Goal: Use online tool/utility: Utilize a website feature to perform a specific function

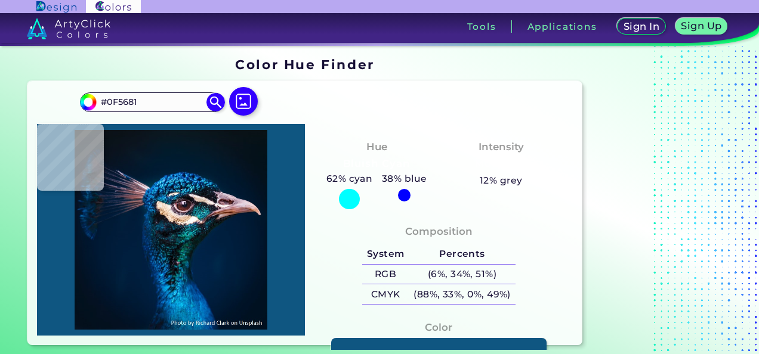
type input "#05273d"
type input "#05273D"
type input "#131b35"
type input "#131B35"
type input "#f7d2b8"
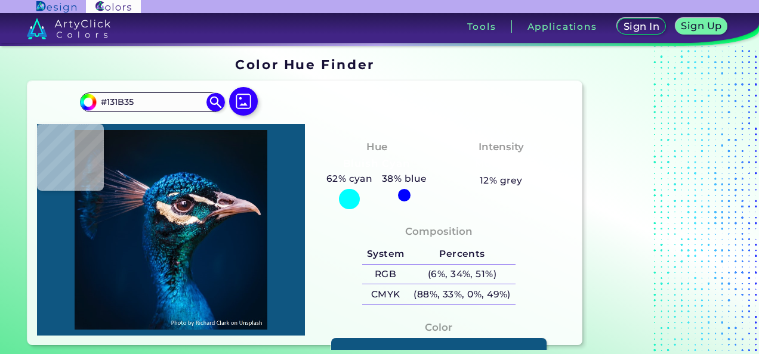
type input "#F7D2B8"
type input "#f6ddc4"
type input "#F6DDC4"
type input "#f5e3cb"
type input "#F5E3CB"
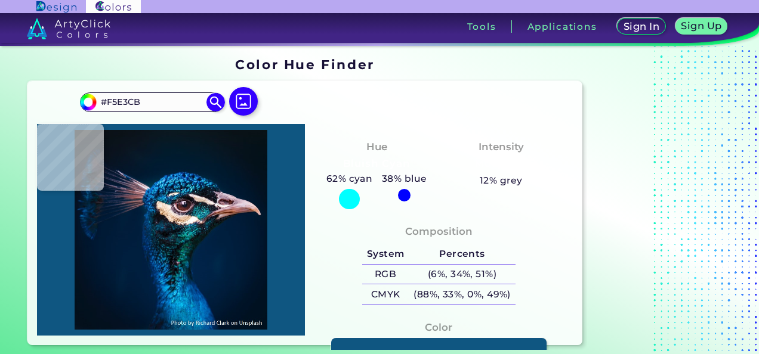
type input "#f4e2cf"
type input "#F4E2CF"
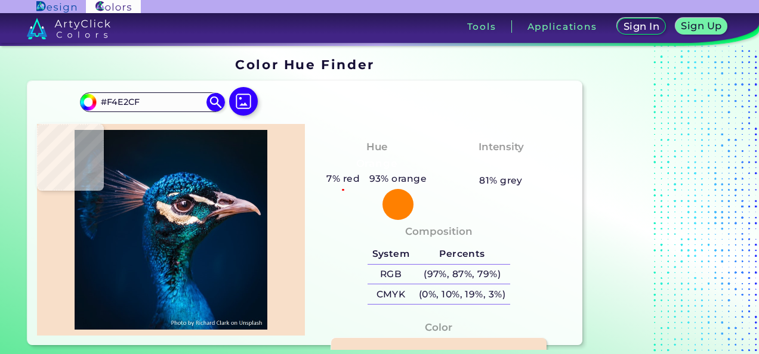
type input "#f8dfc9"
type input "#F8DFC9"
type input "#27474c"
type input "#27474C"
type input "#07657b"
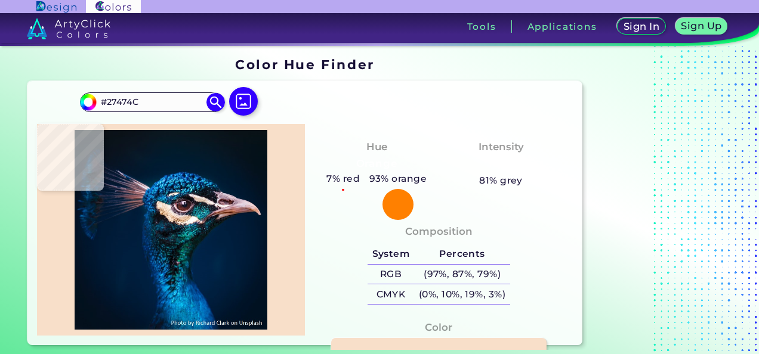
type input "#07657B"
type input "#107995"
type input "#035a75"
type input "#035A75"
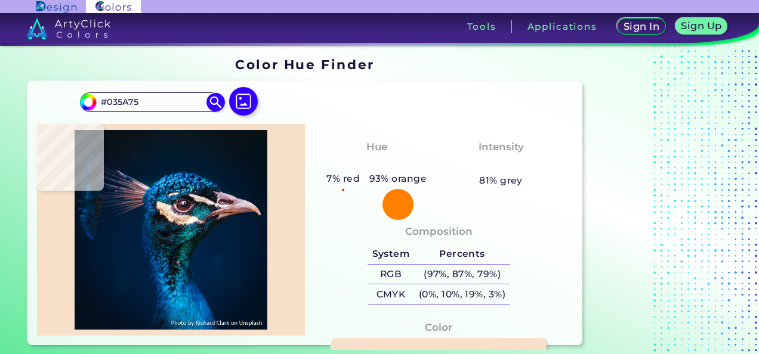
type input "#1fa3c1"
type input "#1FA3C1"
type input "#0a91ce"
type input "#0A91CE"
type input "#44d4f9"
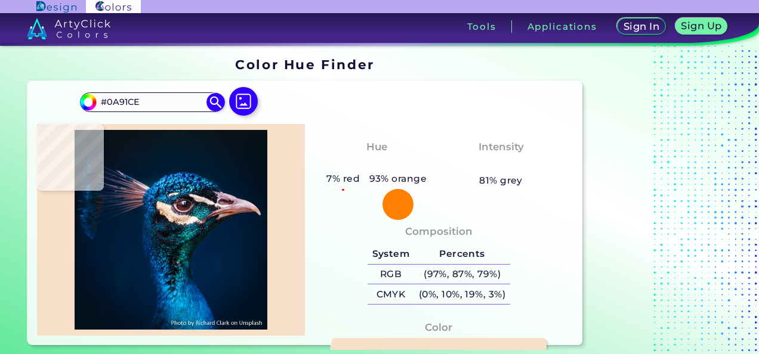
type input "#44D4F9"
type input "#0a75b2"
type input "#0A75B2"
type input "#0c87c1"
type input "#0C87C1"
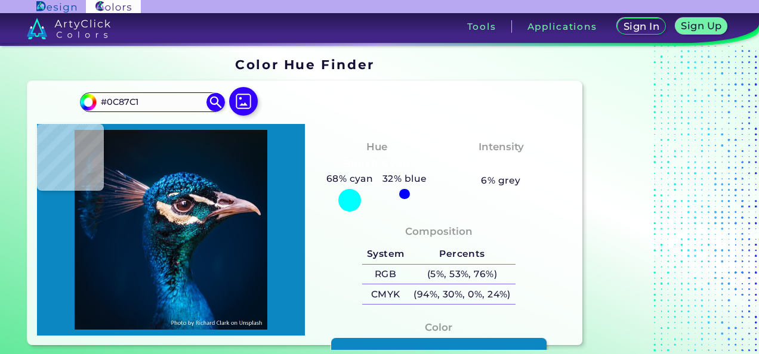
type input "#003245"
type input "#002539"
type input "#00204c"
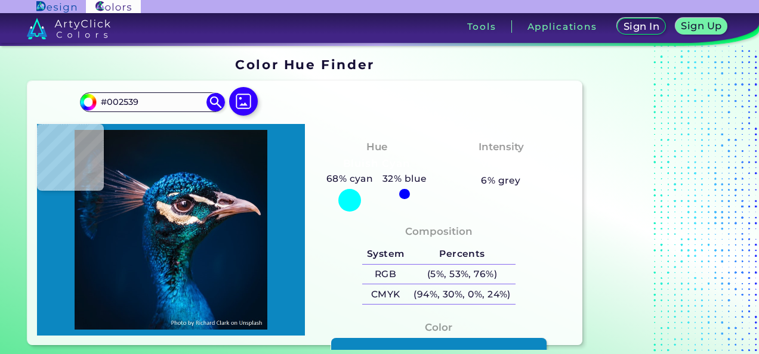
type input "#00204C"
type input "#0a3665"
type input "#0A3665"
type input "#299acf"
type input "#299ACF"
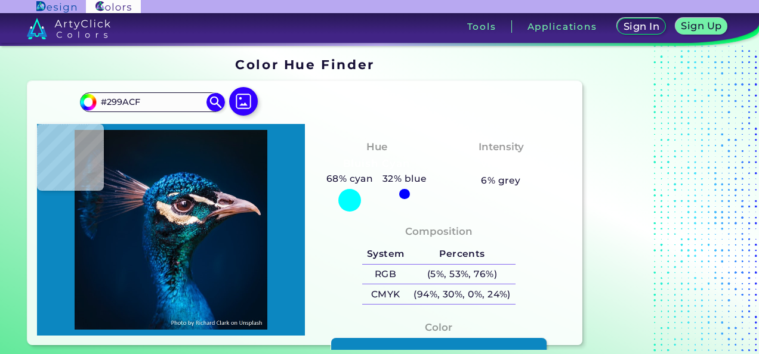
type input "#03284b"
type input "#03284B"
type input "#0f355d"
type input "#0F355D"
type input "#052141"
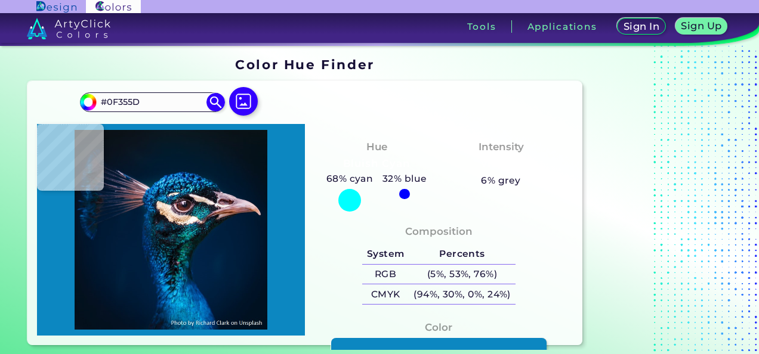
type input "#052141"
type input "#000f24"
type input "#000F24"
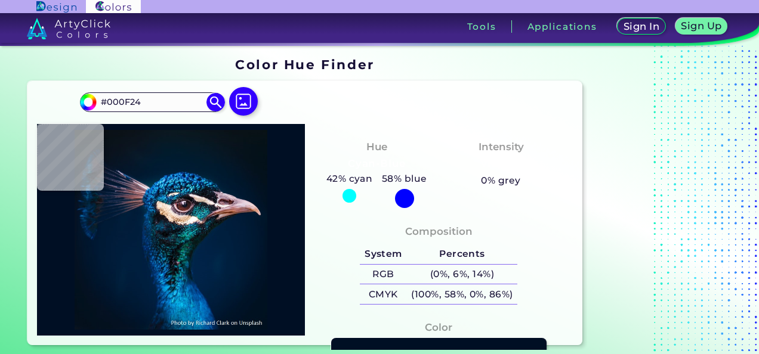
type input "#000c1f"
type input "#000C1F"
type input "#051021"
type input "#000d22"
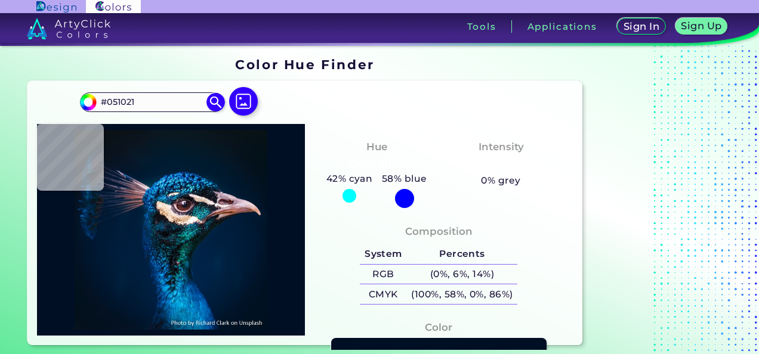
type input "#000D22"
type input "#02183a"
type input "#02183A"
type input "#062852"
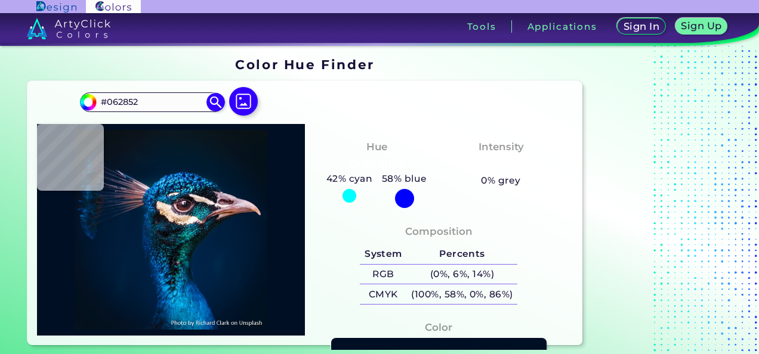
type input "#001f4e"
type input "#001F4E"
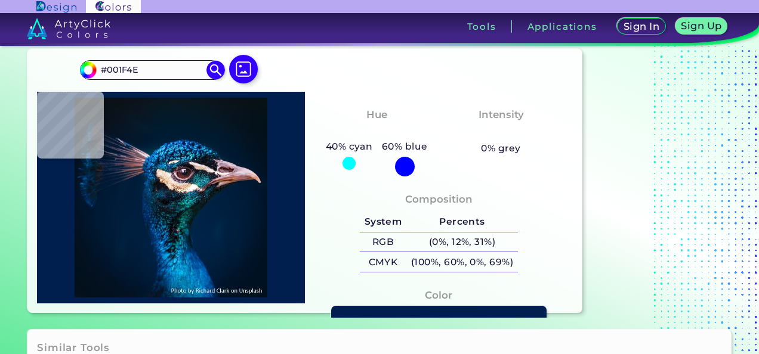
scroll to position [60, 0]
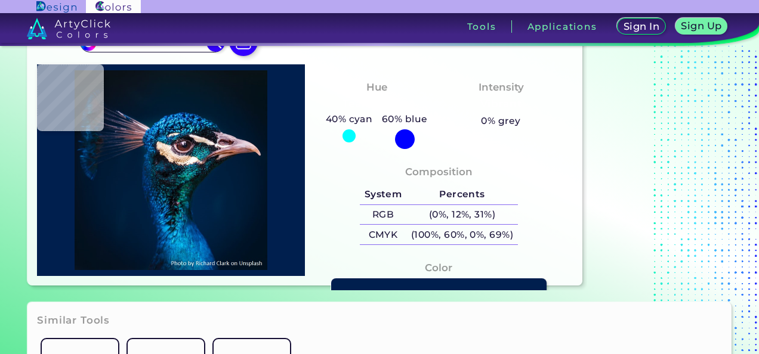
type input "#092e30"
type input "#092E30"
type input "#0b1514"
type input "#0B1514"
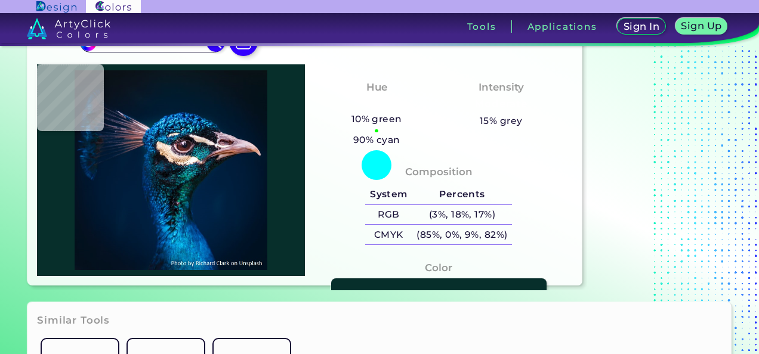
type input "#072f2b"
type input "#072F2B"
type input "#063a47"
type input "#063A47"
type input "#012348"
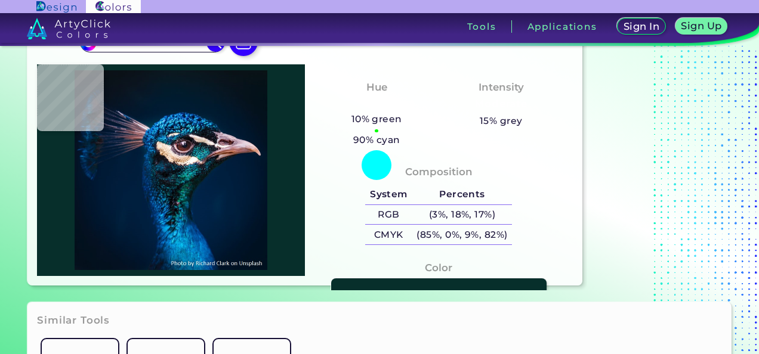
type input "#012348"
type input "#002144"
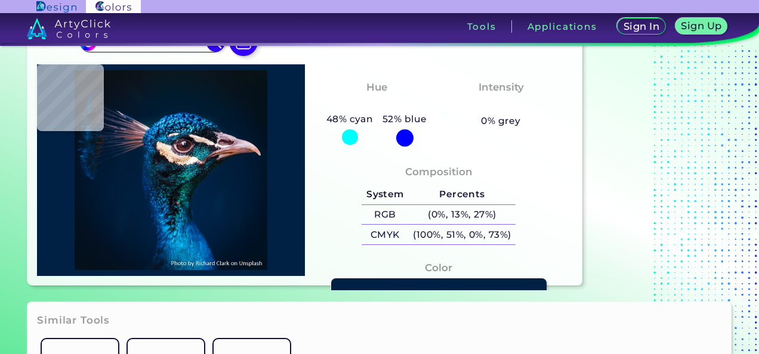
type input "#002142"
type input "#002143"
type input "#002242"
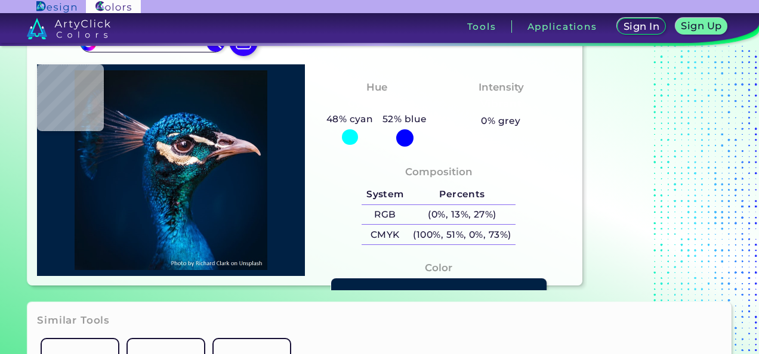
type input "#002242"
type input "#002142"
type input "#00203f"
type input "#00203F"
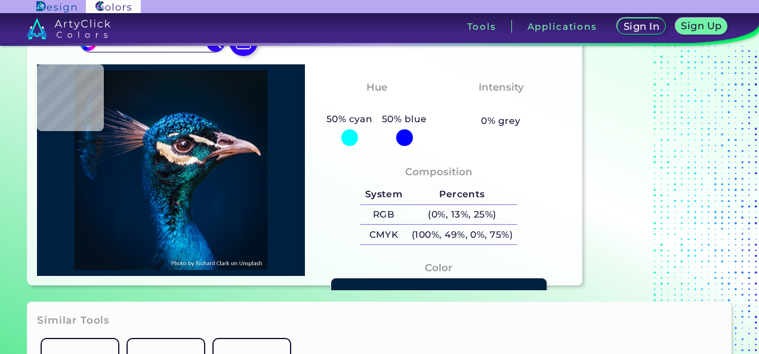
type input "#002142"
type input "#002242"
type input "#002343"
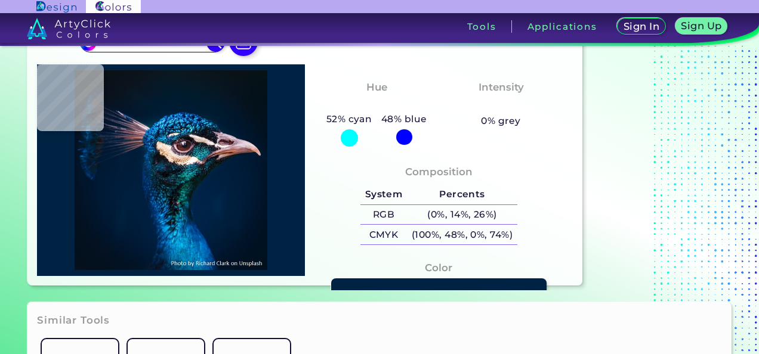
type input "#002343"
type input "#002245"
type input "#002345"
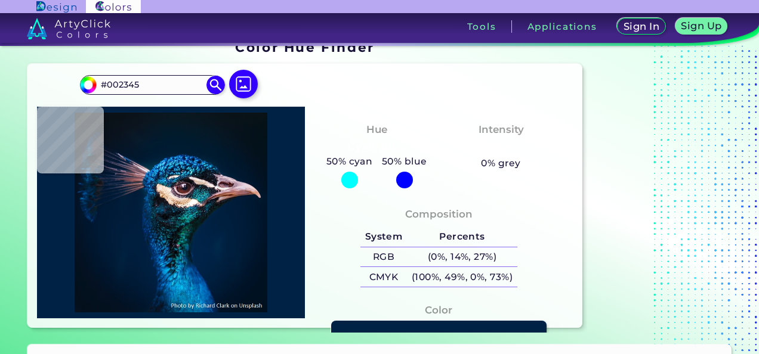
scroll to position [0, 0]
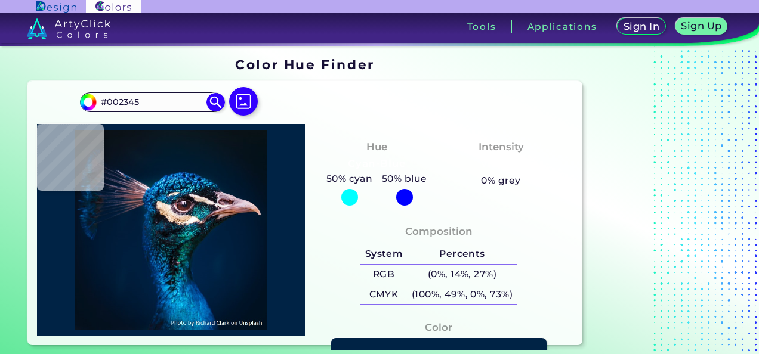
type input "#d8bdc9"
type input "#D8BDC9"
type input "#4f3b47"
type input "#4F3B47"
type input "#0f141a"
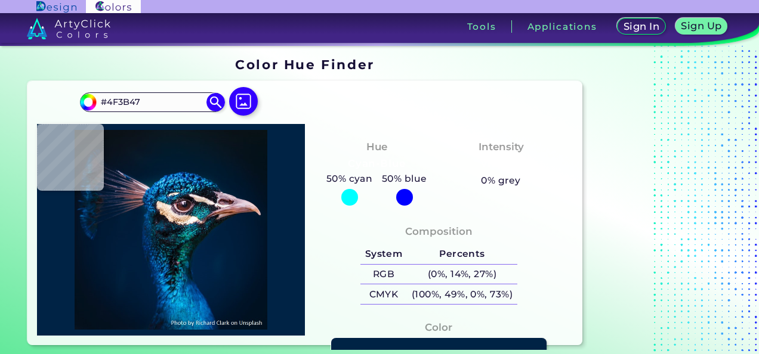
type input "#0F141A"
type input "#3e333e"
type input "#3E333E"
type input "#f3e2d7"
type input "#F3E2D7"
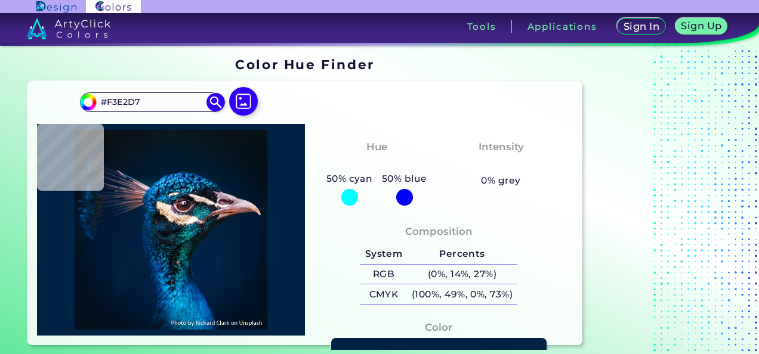
type input "#1d2b2e"
type input "#1D2B2E"
type input "#03374a"
type input "#03374A"
type input "#0a5d68"
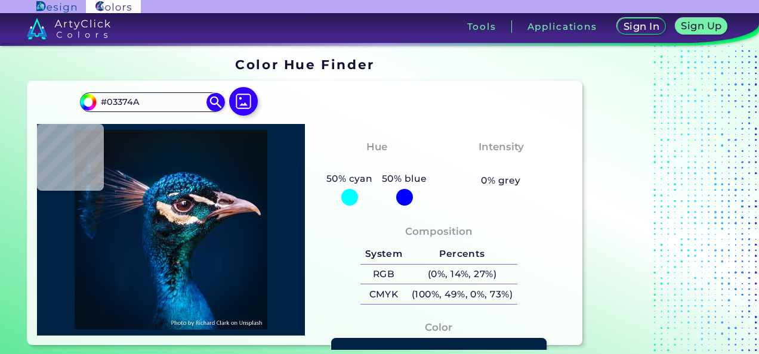
type input "#0A5D68"
type input "#0d6578"
type input "#0D6578"
type input "#1c7277"
type input "#1C7277"
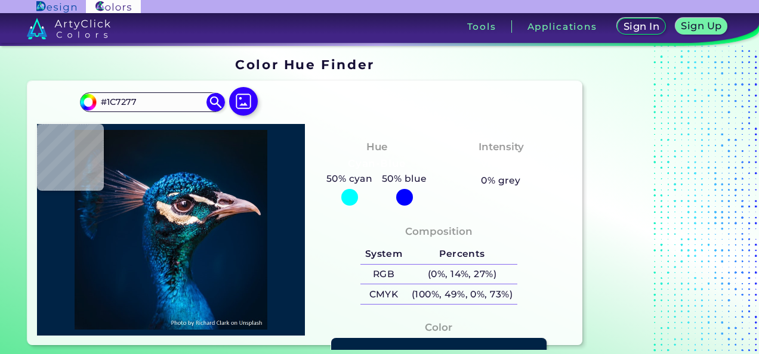
type input "#031729"
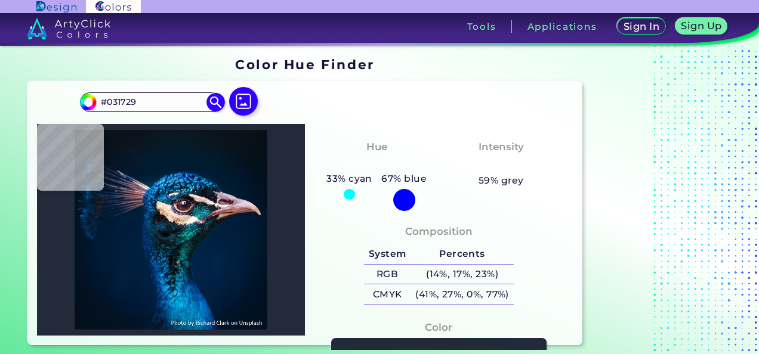
type input "#232b3b"
type input "#232B3B"
type input "#2e6066"
type input "#2E6066"
type input "#141a23"
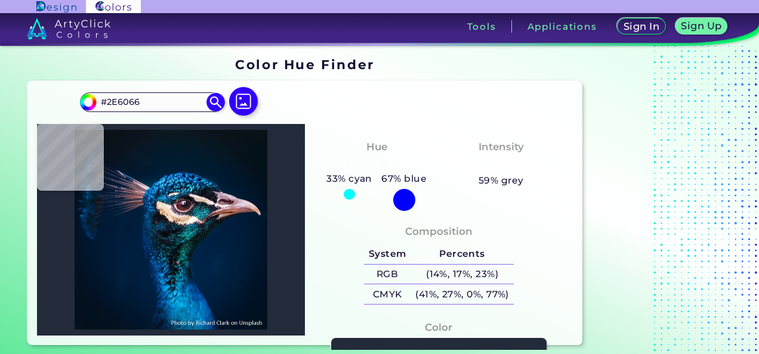
type input "#141A23"
type input "#304151"
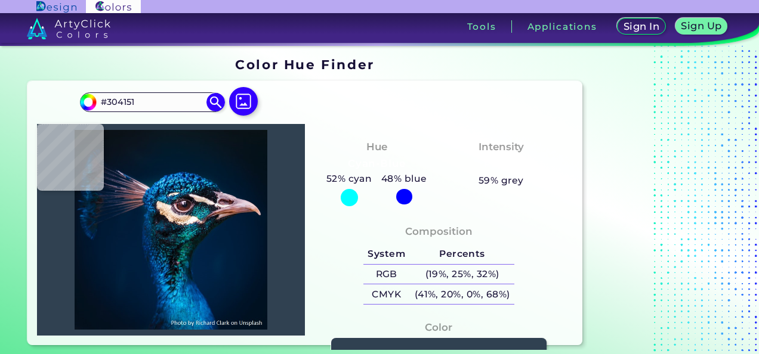
type input "#112534"
type input "#424354"
type input "#44475a"
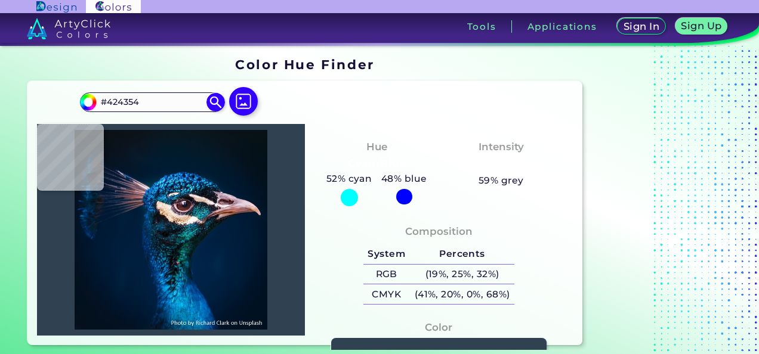
type input "#44475A"
type input "#eae0da"
type input "#EAE0DA"
type input "#f6dbcd"
type input "#F6DBCD"
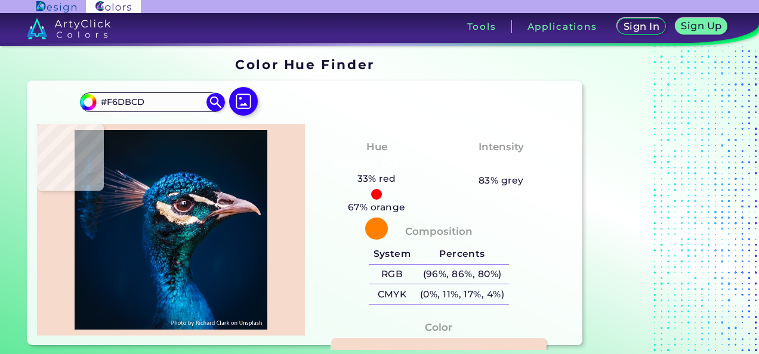
type input "#ebc9ae"
type input "#EBC9AE"
type input "#e2bfa0"
type input "#E2BFA0"
type input "#d9ad85"
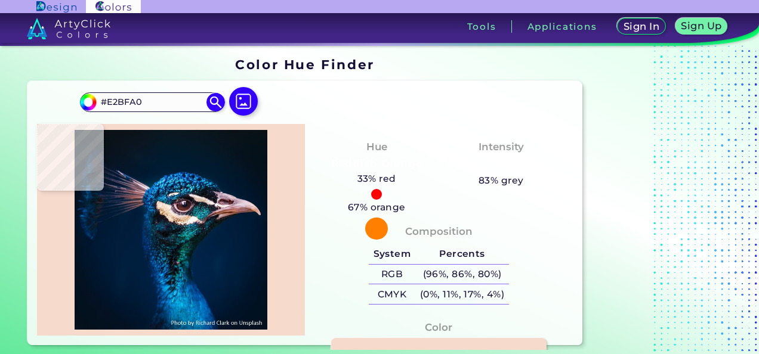
type input "#D9AD85"
type input "#b0835e"
type input "#B0835E"
type input "#ba8e65"
type input "#BA8E65"
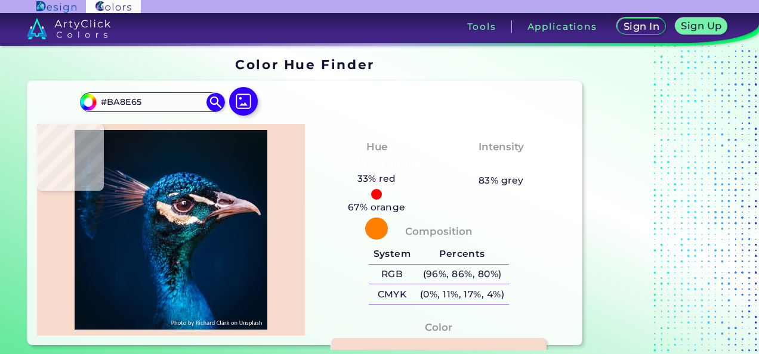
type input "#f6dfd2"
type input "#F6DFD2"
type input "#836956"
type input "#3e353a"
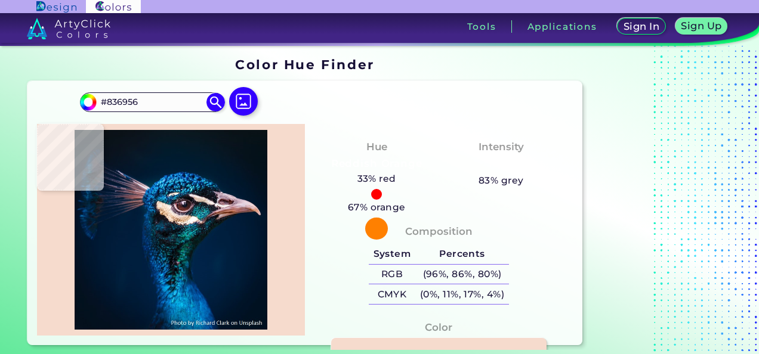
type input "#3E353A"
type input "#203c4f"
type input "#203C4F"
type input "#082b3a"
type input "#082B3A"
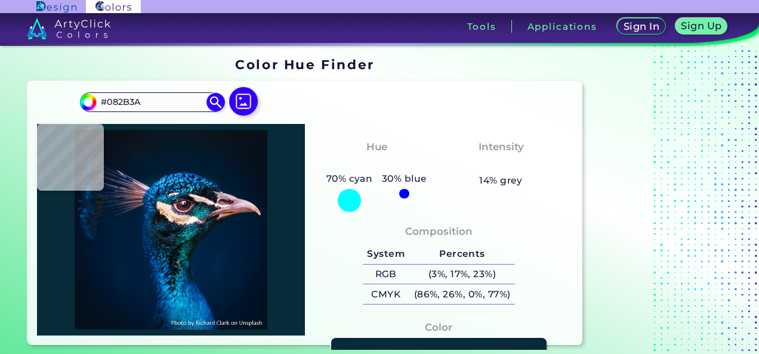
type input "#0b1929"
type input "#0B1929"
type input "#1b1f25"
type input "#1B1F25"
type input "#3e353a"
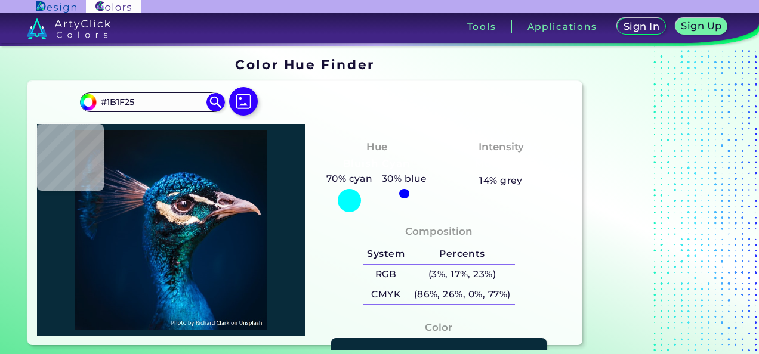
type input "#3E353A"
type input "#8b6c65"
type input "#8B6C65"
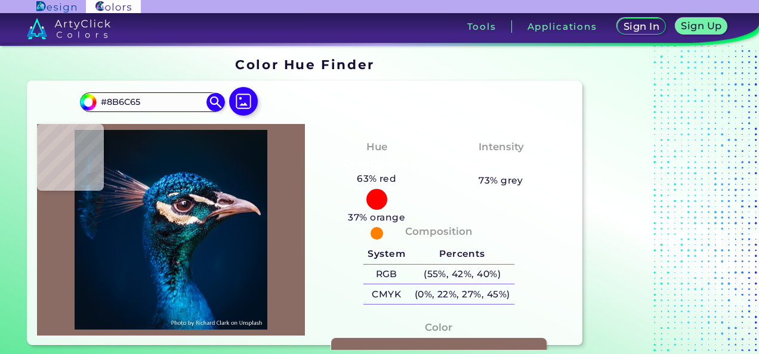
type input "#836956"
type input "#f6dfd2"
type input "#F6DFD2"
type input "#bca08e"
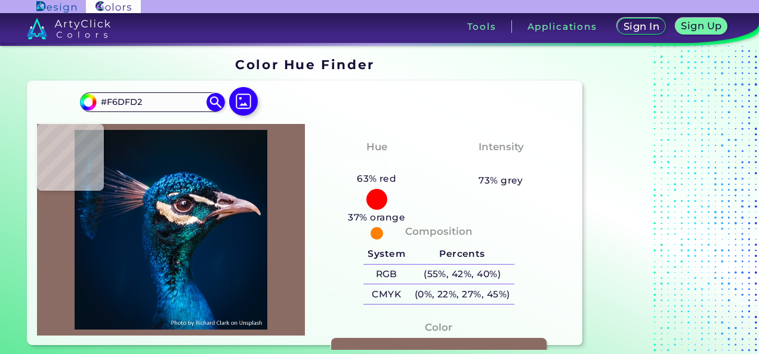
type input "#BCA08E"
type input "#ebcab5"
type input "#EBCAB5"
type input "#ba8e65"
type input "#BA8E65"
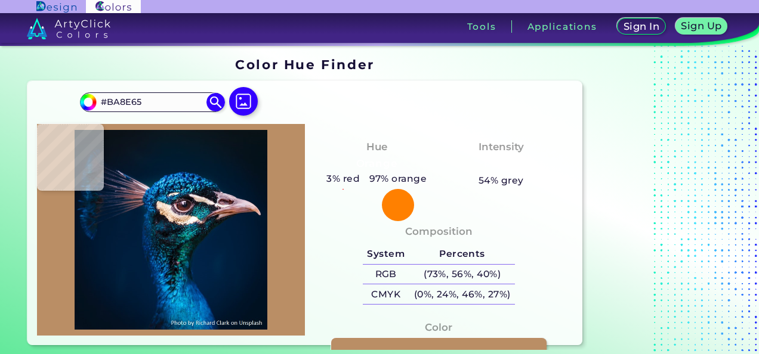
type input "#96684a"
type input "#96684A"
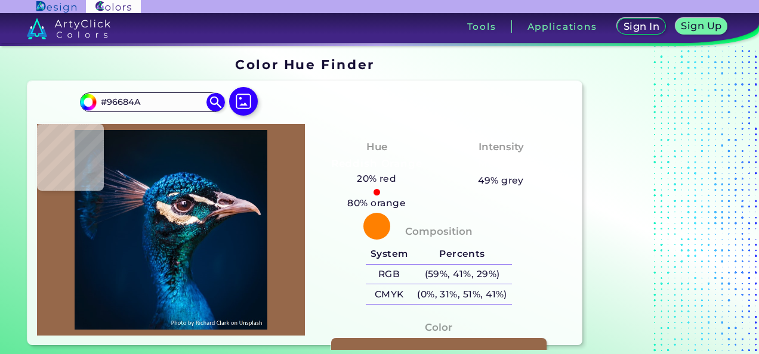
type input "#daa982"
type input "#DAA982"
type input "#d9ad85"
type input "#D9AD85"
type input "#e2bfa0"
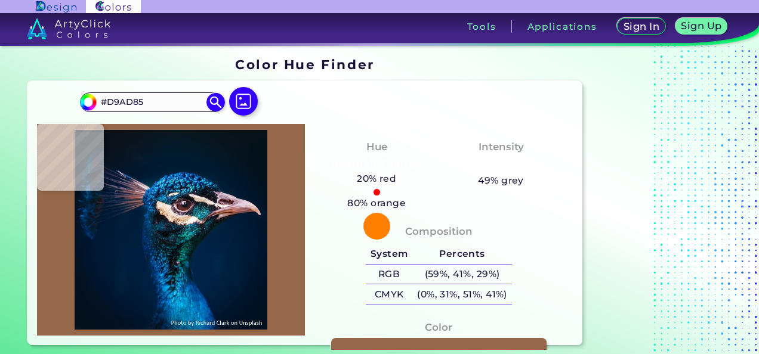
type input "#E2BFA0"
type input "#d1ad8e"
type input "#D1AD8E"
type input "#cba888"
type input "#CBA888"
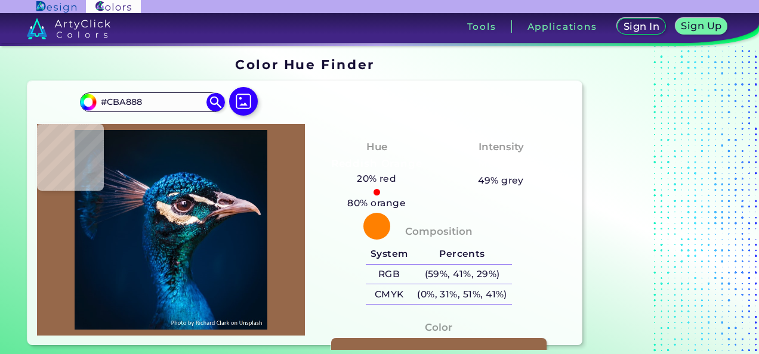
type input "#e5c2a4"
type input "#E5C2A4"
type input "#deba9d"
type input "#DEBA9D"
type input "#d8b397"
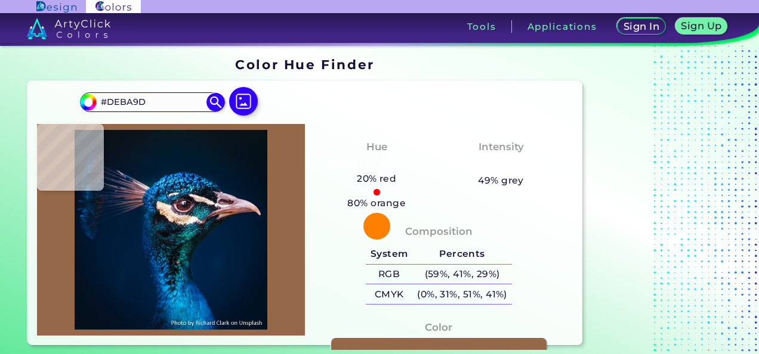
type input "#D8B397"
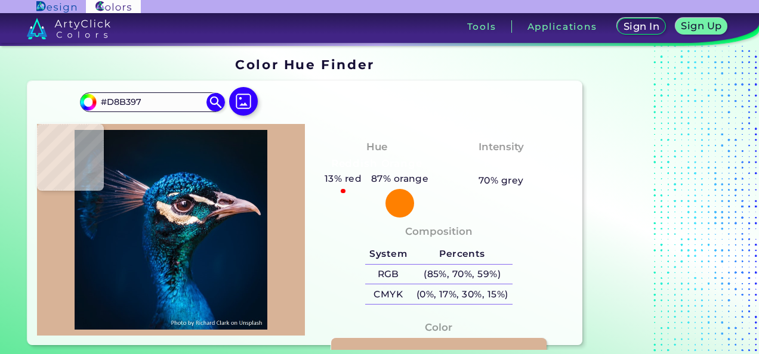
type input "#e0b896"
type input "#E0B896"
type input "#d6b093"
type input "#D6B093"
type input "#f2cfaf"
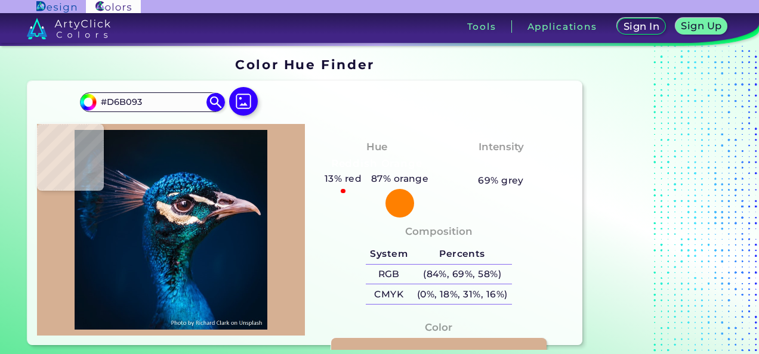
type input "#F2CFAF"
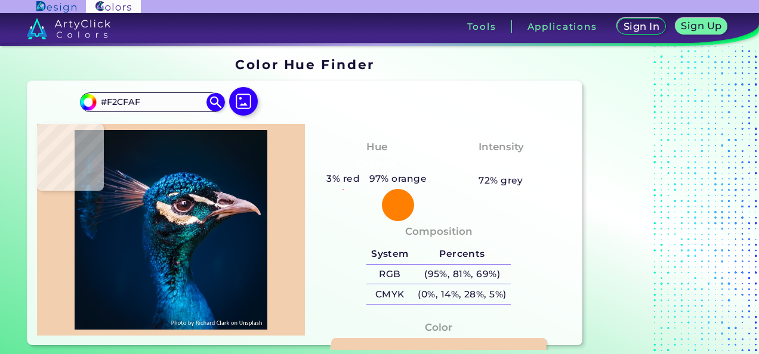
type input "#f3ceaa"
type input "#F3CEAA"
type input "#d3ab88"
type input "#D3AB88"
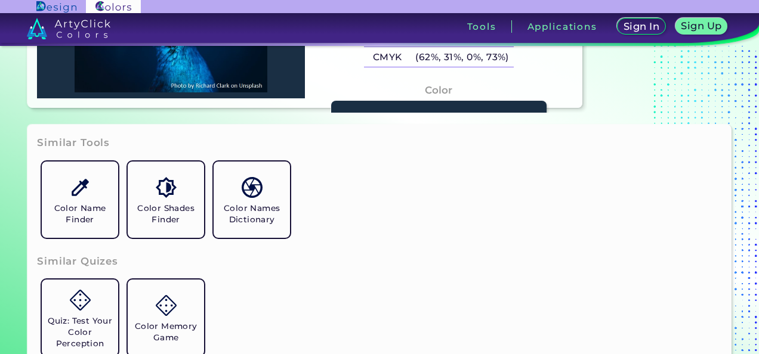
scroll to position [239, 0]
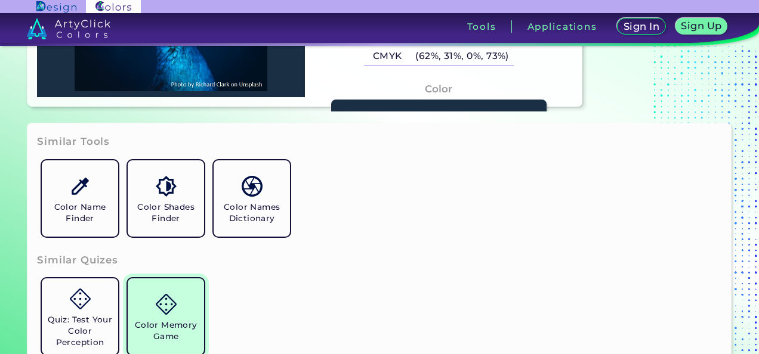
click at [163, 323] on h5 "Color Memory Game" at bounding box center [165, 331] width 67 height 23
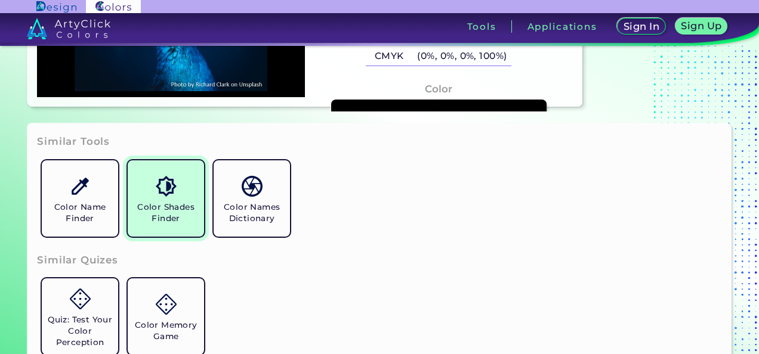
click at [162, 212] on h5 "Color Shades Finder" at bounding box center [165, 213] width 67 height 23
